Goal: Task Accomplishment & Management: Complete application form

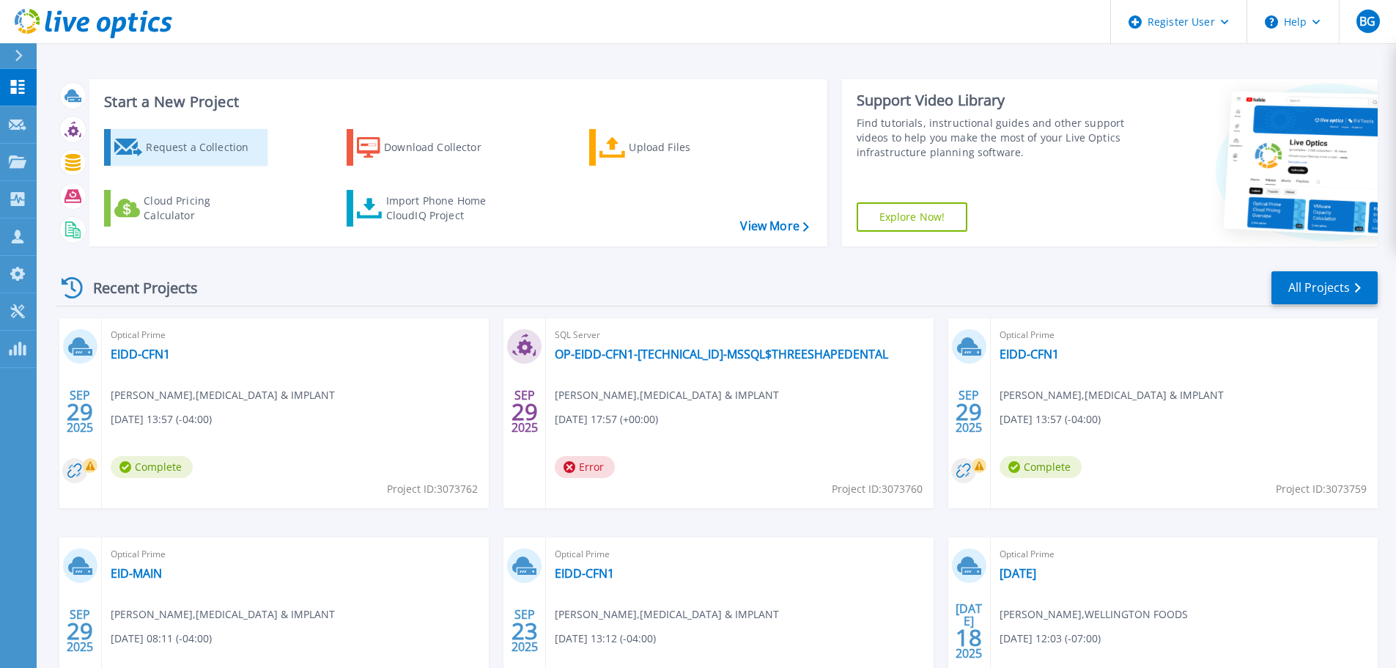
click at [169, 139] on div "Request a Collection" at bounding box center [204, 147] width 117 height 29
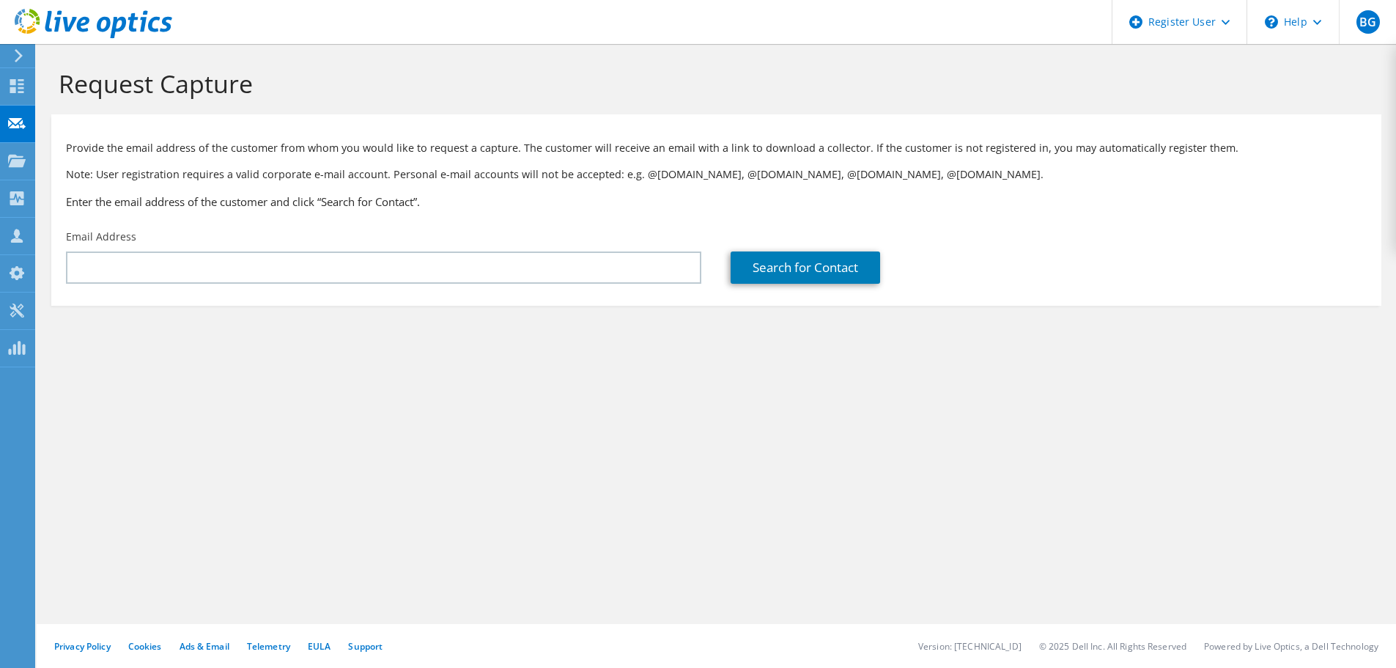
drag, startPoint x: 336, startPoint y: 295, endPoint x: 328, endPoint y: 270, distance: 26.2
click at [336, 294] on section "Provide the email address of the customer from whom you would like to request a…" at bounding box center [716, 209] width 1330 height 191
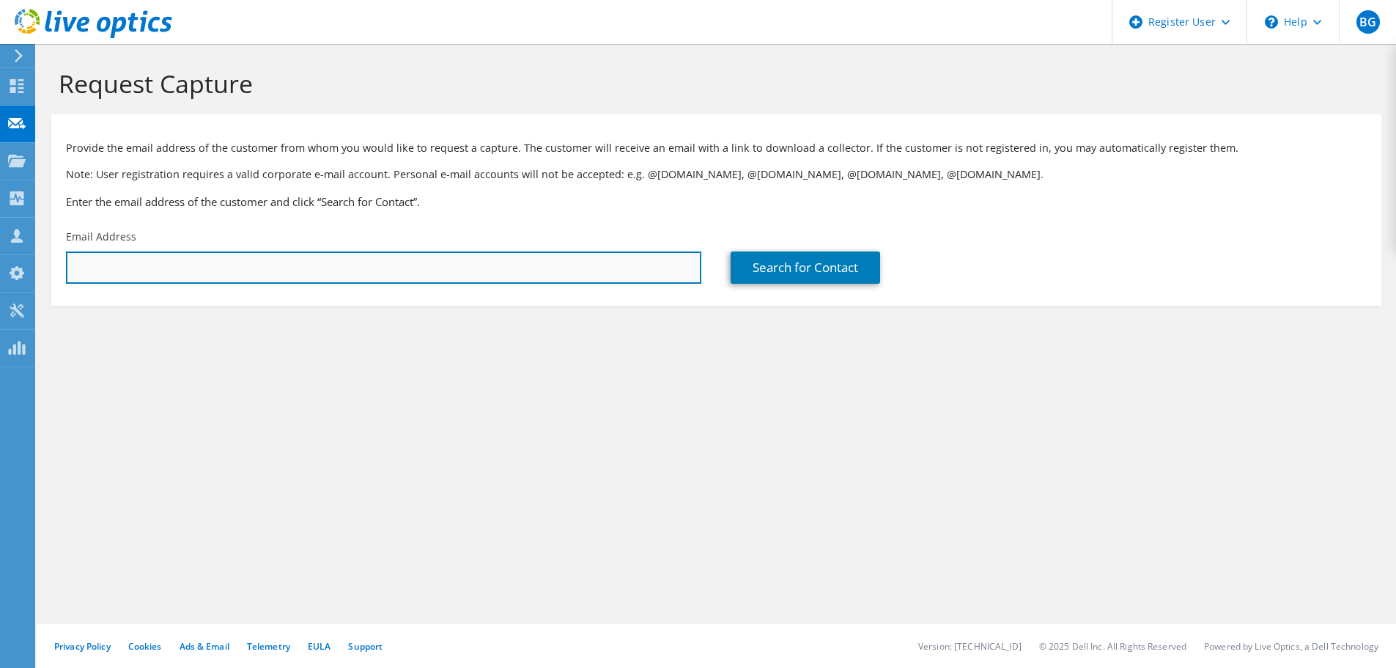
click at [328, 268] on input "text" at bounding box center [384, 267] width 636 height 32
paste input "[PERSON_NAME] <[EMAIL_ADDRESS][DOMAIN_NAME]>"
drag, startPoint x: 169, startPoint y: 262, endPoint x: 50, endPoint y: 265, distance: 118.8
click at [50, 265] on section "Request Capture Provide the email address of the customer from whom you would l…" at bounding box center [717, 211] width 1360 height 335
type input "[EMAIL_ADDRESS][DOMAIN_NAME]"
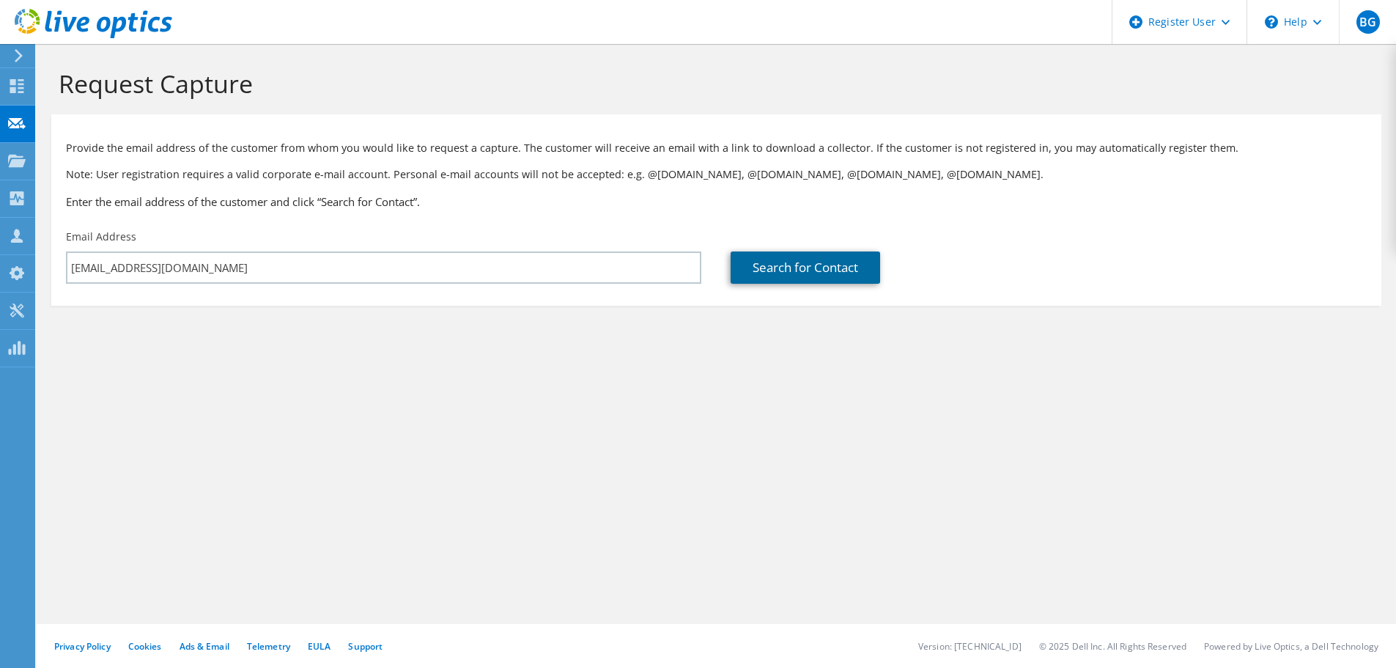
click at [845, 268] on link "Search for Contact" at bounding box center [806, 267] width 150 height 32
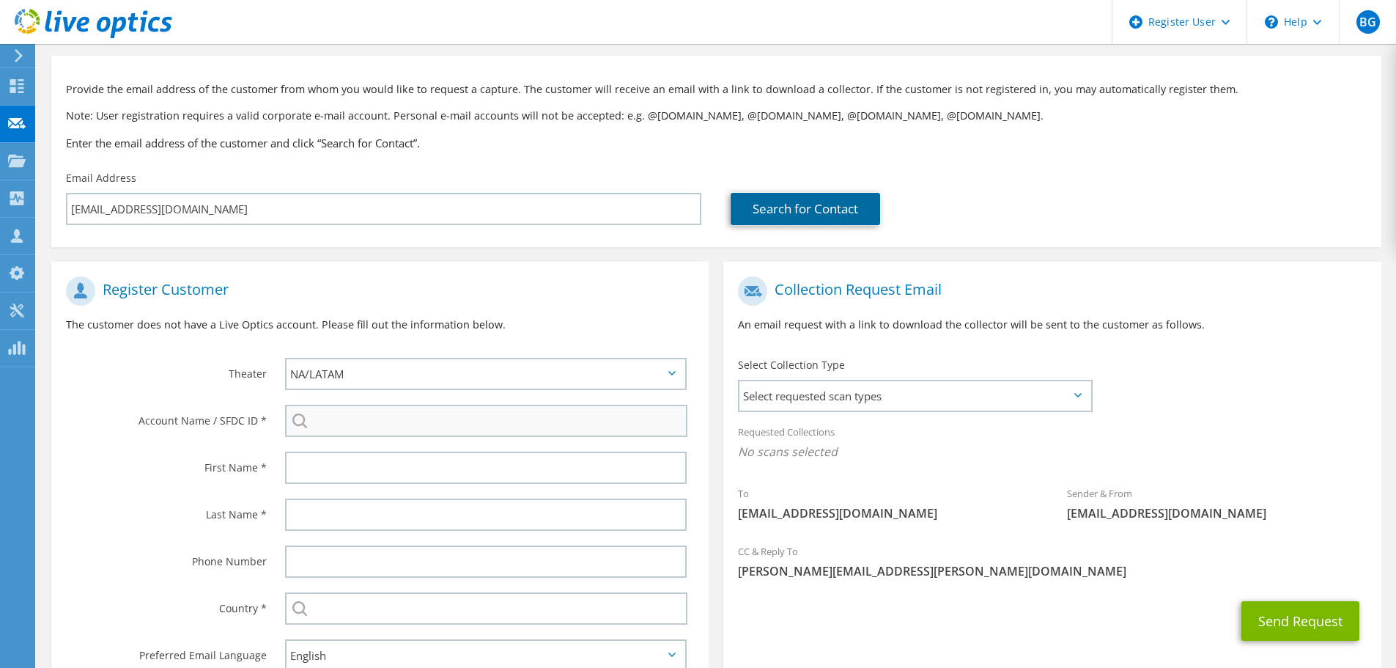
scroll to position [73, 0]
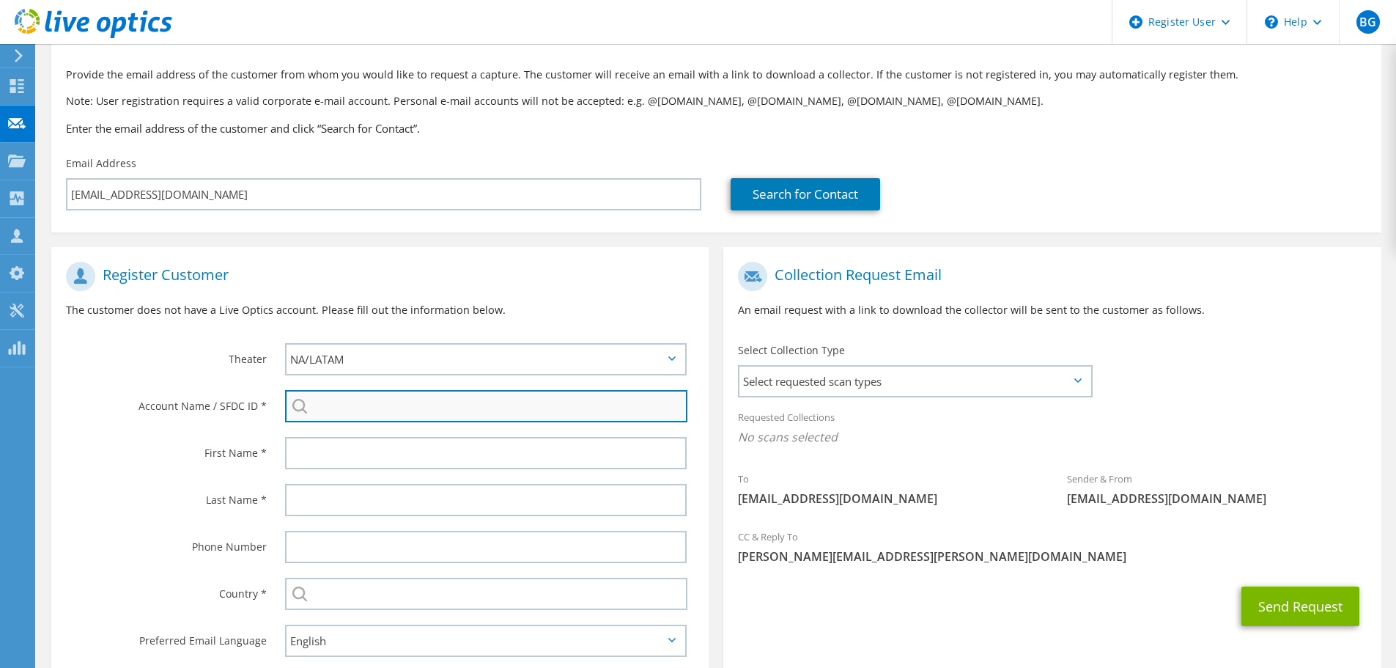
click at [328, 415] on input "search" at bounding box center [486, 406] width 402 height 32
click at [463, 397] on input "search" at bounding box center [486, 406] width 402 height 32
paste input "BRHPC"
type input "BRHPC"
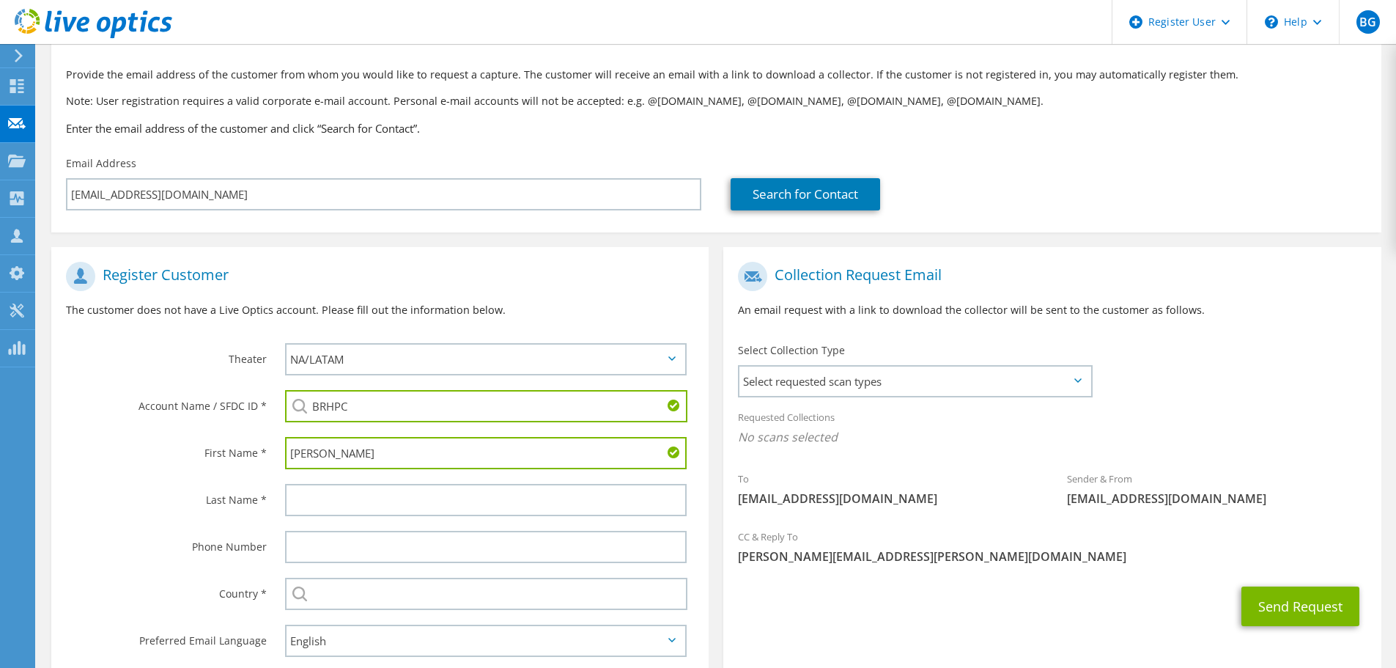
type input "[PERSON_NAME]"
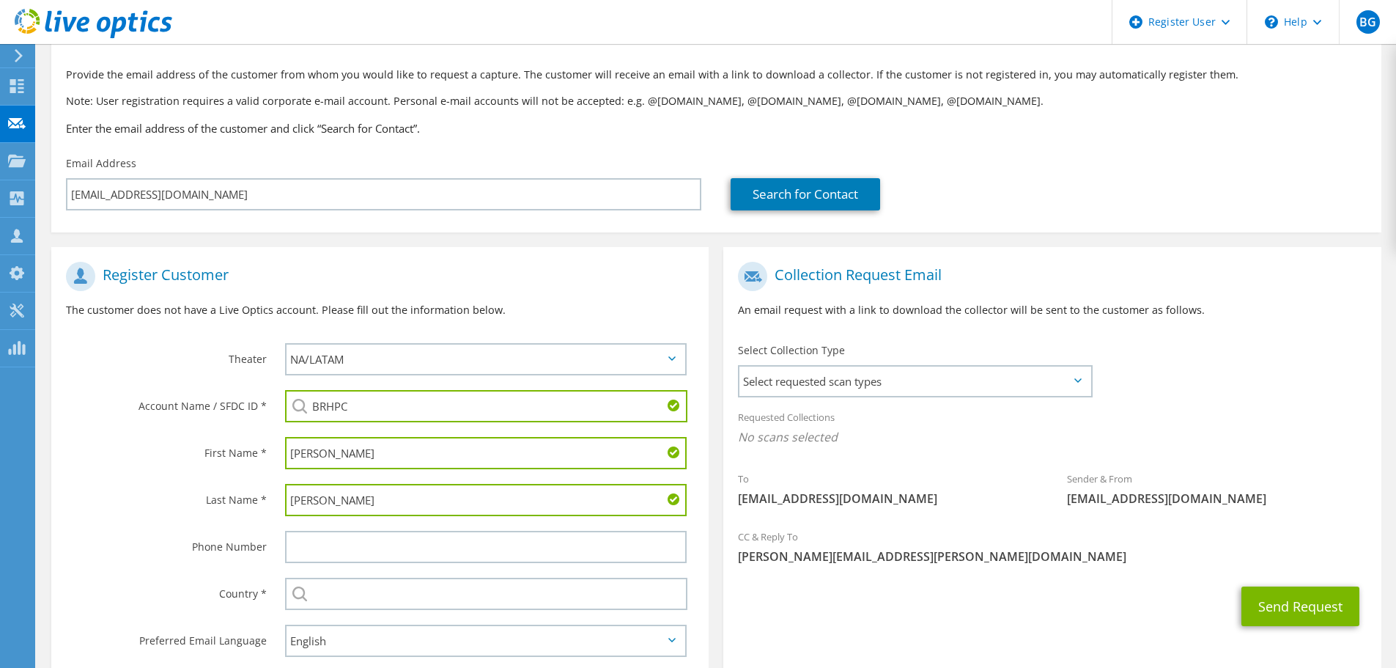
type input "[PERSON_NAME]"
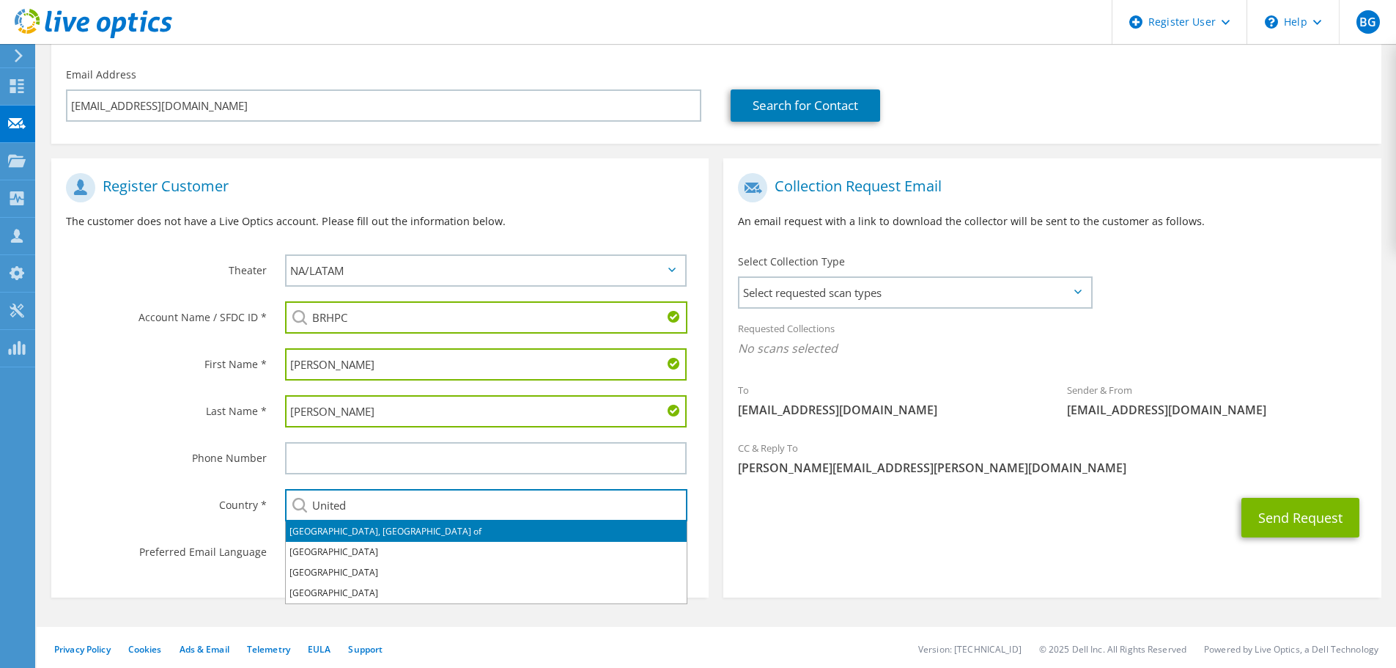
scroll to position [165, 0]
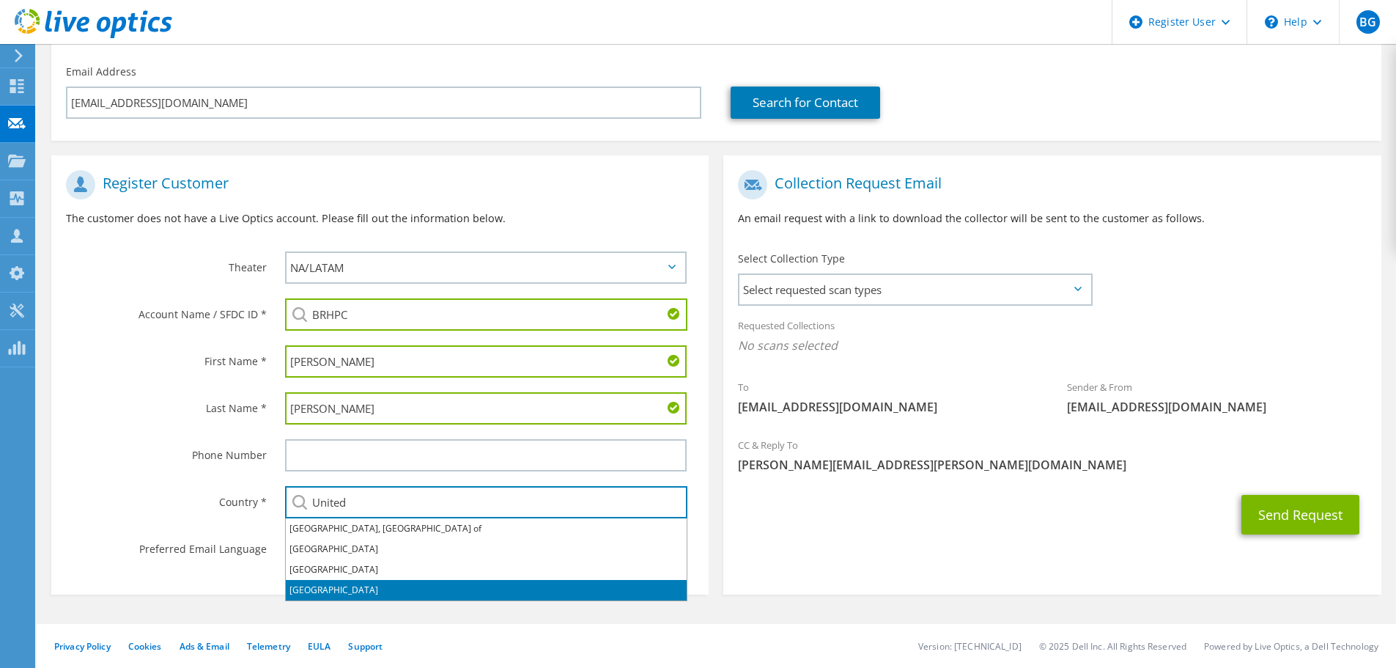
click at [363, 590] on li "[GEOGRAPHIC_DATA]" at bounding box center [486, 590] width 401 height 21
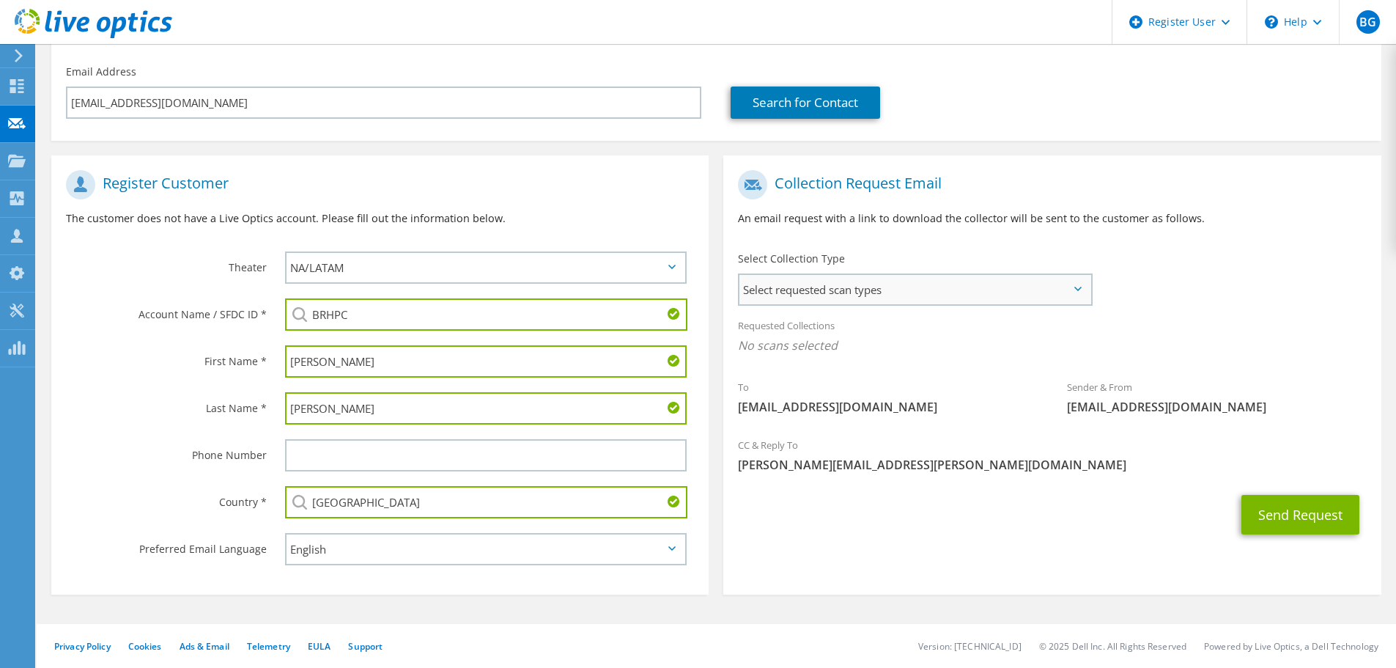
type input "[GEOGRAPHIC_DATA]"
click at [762, 295] on span "Select requested scan types" at bounding box center [915, 289] width 351 height 29
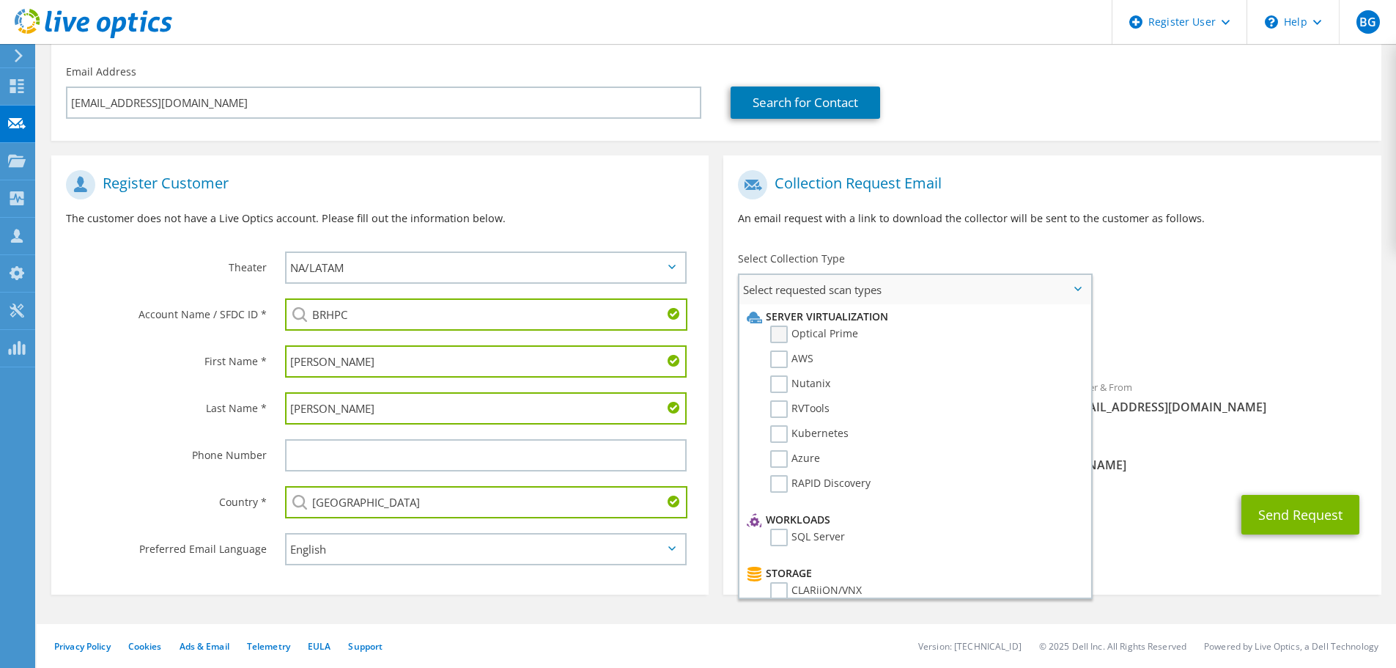
click at [789, 331] on label "Optical Prime" at bounding box center [814, 334] width 88 height 18
click at [0, 0] on input "Optical Prime" at bounding box center [0, 0] width 0 height 0
click at [1264, 507] on button "Send Request" at bounding box center [1301, 519] width 118 height 40
